Goal: Information Seeking & Learning: Learn about a topic

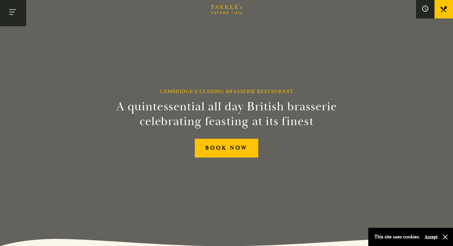
click at [13, 9] on button "Toggle navigation" at bounding box center [13, 13] width 26 height 26
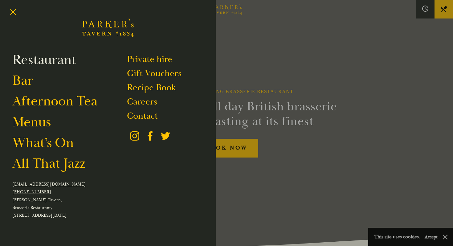
click at [29, 59] on link "Restaurant" at bounding box center [44, 59] width 64 height 17
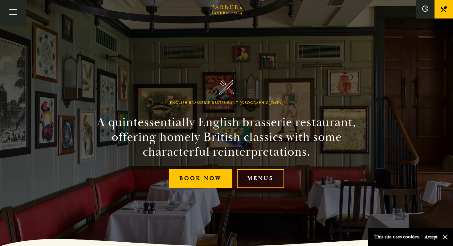
click at [252, 182] on link "Menus" at bounding box center [260, 178] width 47 height 19
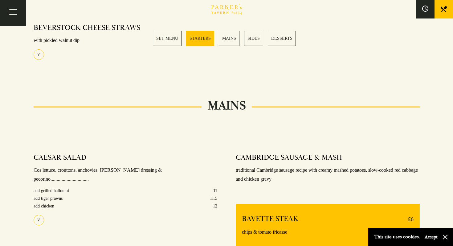
scroll to position [440, 0]
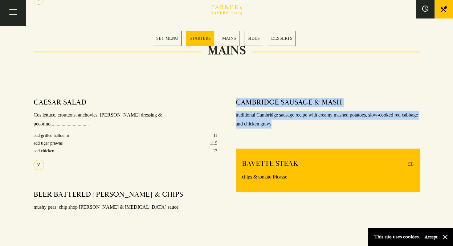
drag, startPoint x: 235, startPoint y: 100, endPoint x: 309, endPoint y: 127, distance: 78.8
click at [309, 127] on div "CAMBRIDGE SAUSAGE & MASH traditional Cambridge sausage recipe with creamy mashe…" at bounding box center [327, 162] width 202 height 138
click at [309, 127] on p "traditional Cambridge sausage recipe with creamy mashed potatoes, slow-cooked r…" at bounding box center [328, 120] width 184 height 18
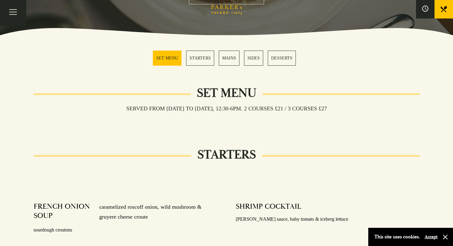
scroll to position [0, 0]
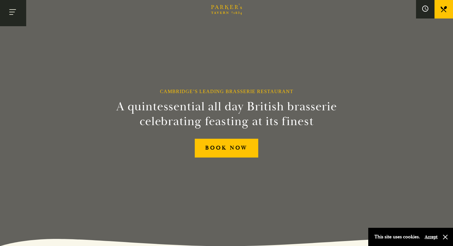
click at [20, 12] on button "Toggle navigation" at bounding box center [13, 13] width 26 height 26
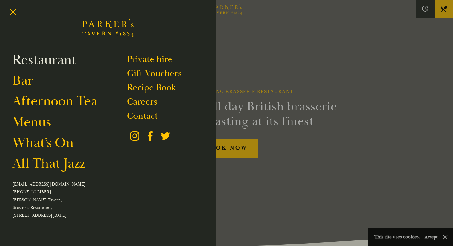
click at [58, 64] on link "Restaurant" at bounding box center [44, 59] width 64 height 17
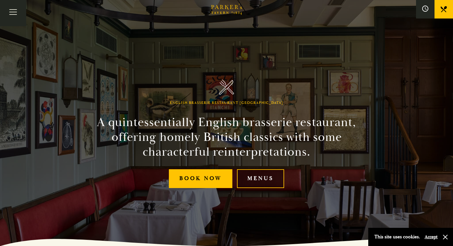
click at [276, 182] on link "Menus" at bounding box center [260, 178] width 47 height 19
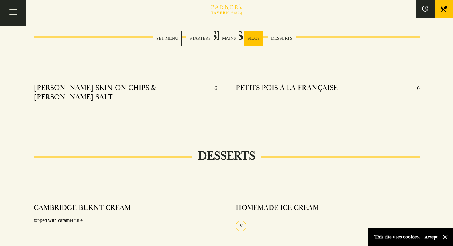
scroll to position [666, 0]
